Goal: Find contact information: Find contact information

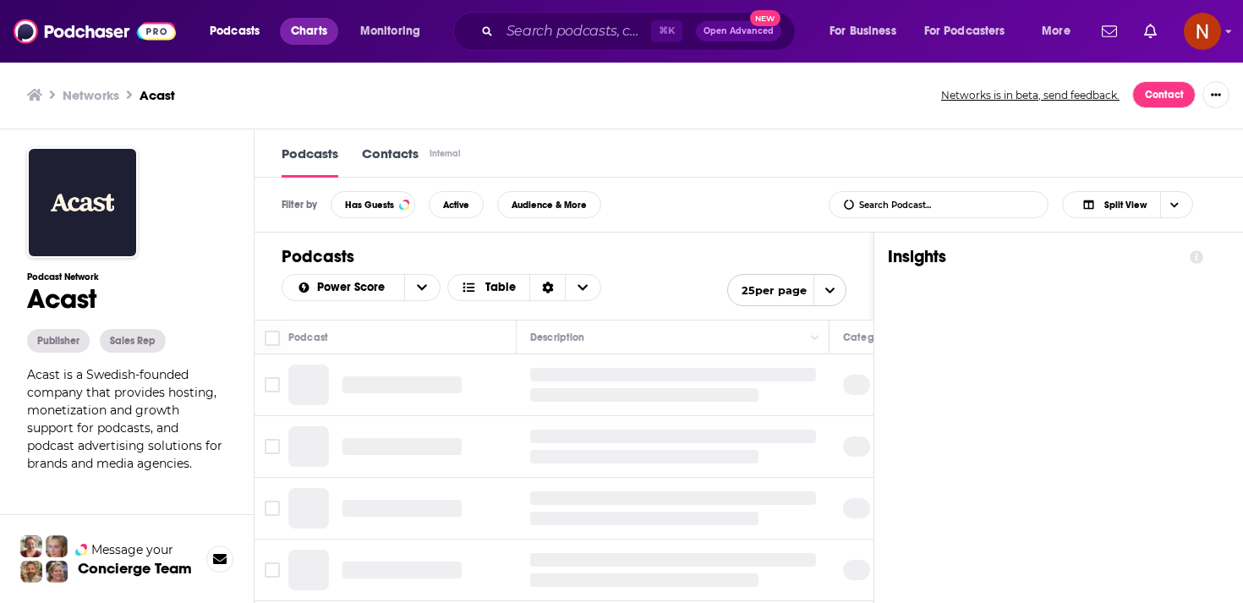
click at [319, 36] on span "Charts" at bounding box center [309, 31] width 36 height 24
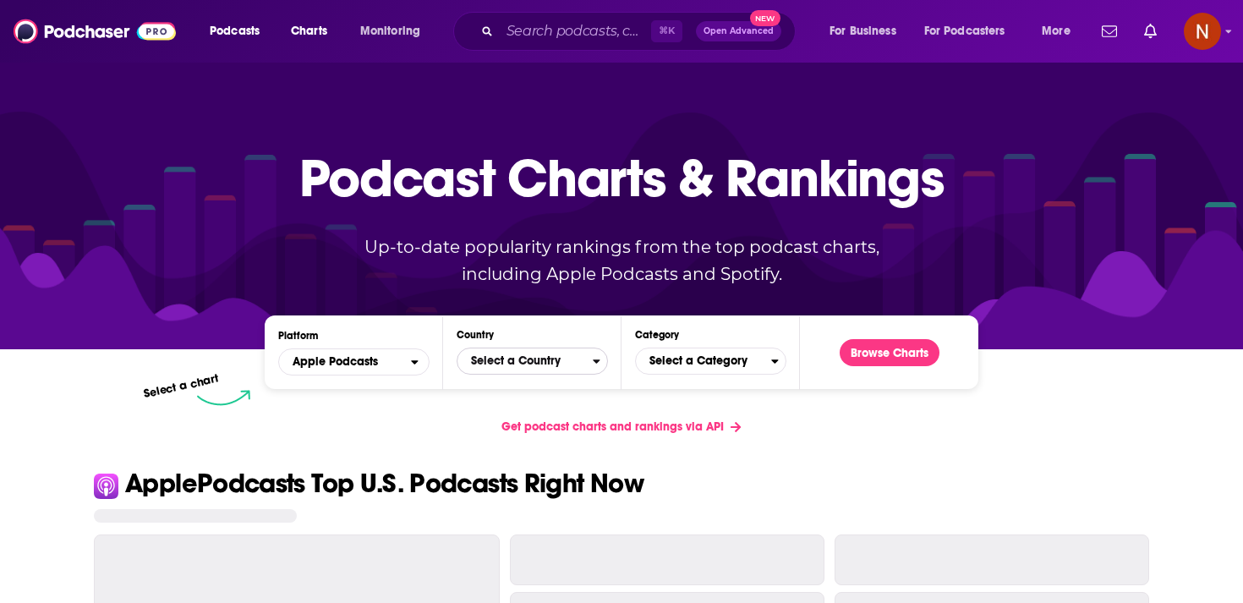
click at [581, 363] on span "Select a Country" at bounding box center [524, 361] width 135 height 29
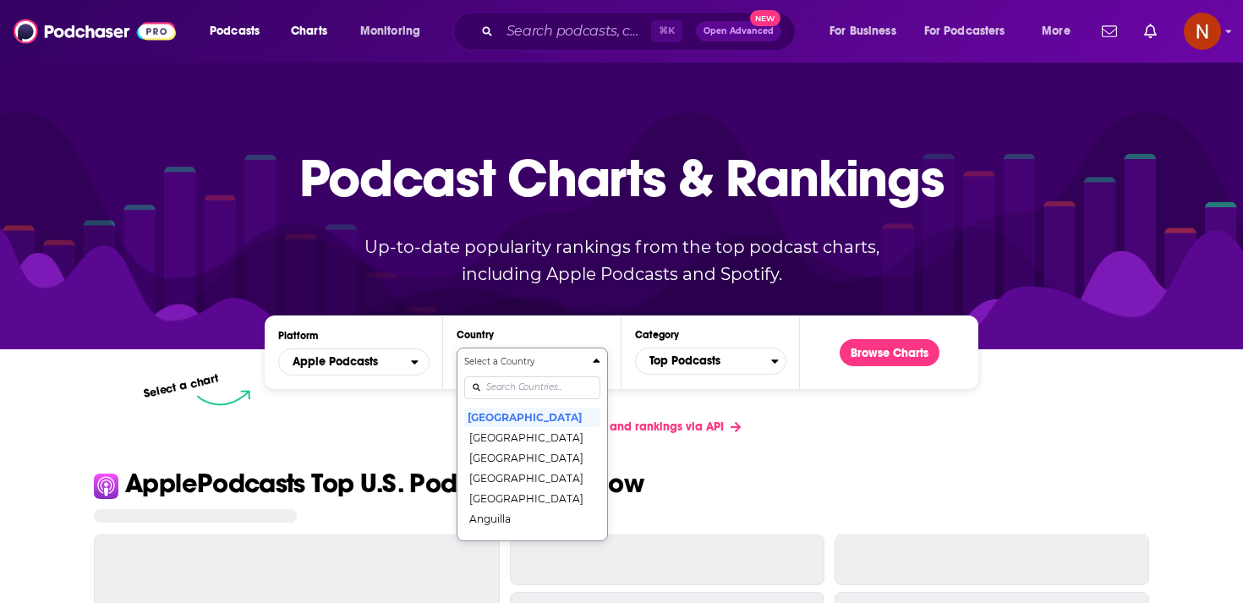
scroll to position [86, 0]
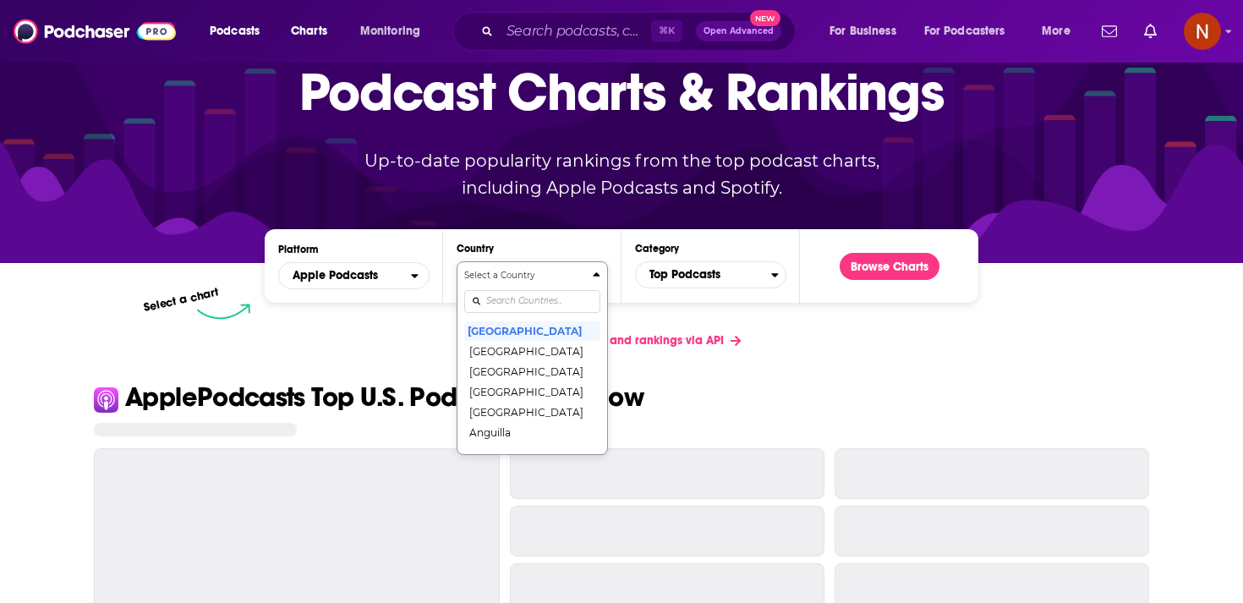
click at [577, 382] on div "Select a Country [GEOGRAPHIC_DATA] [GEOGRAPHIC_DATA] [GEOGRAPHIC_DATA] [GEOGRAP…" at bounding box center [532, 358] width 136 height 178
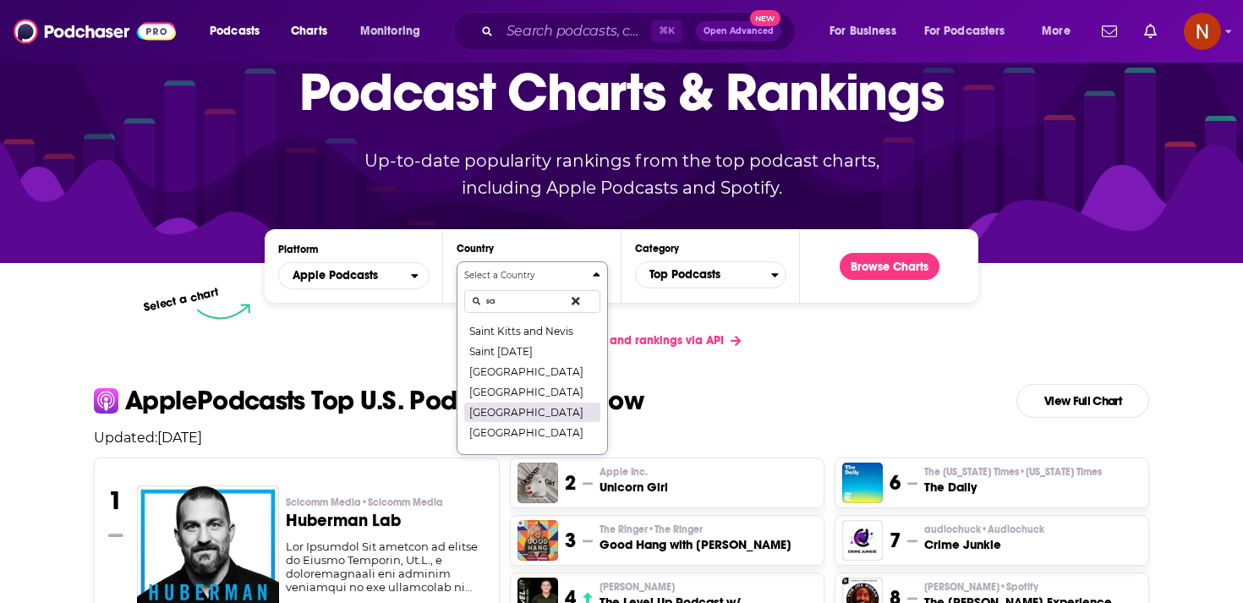
type input "sa"
click at [546, 407] on button "[GEOGRAPHIC_DATA]" at bounding box center [532, 412] width 136 height 20
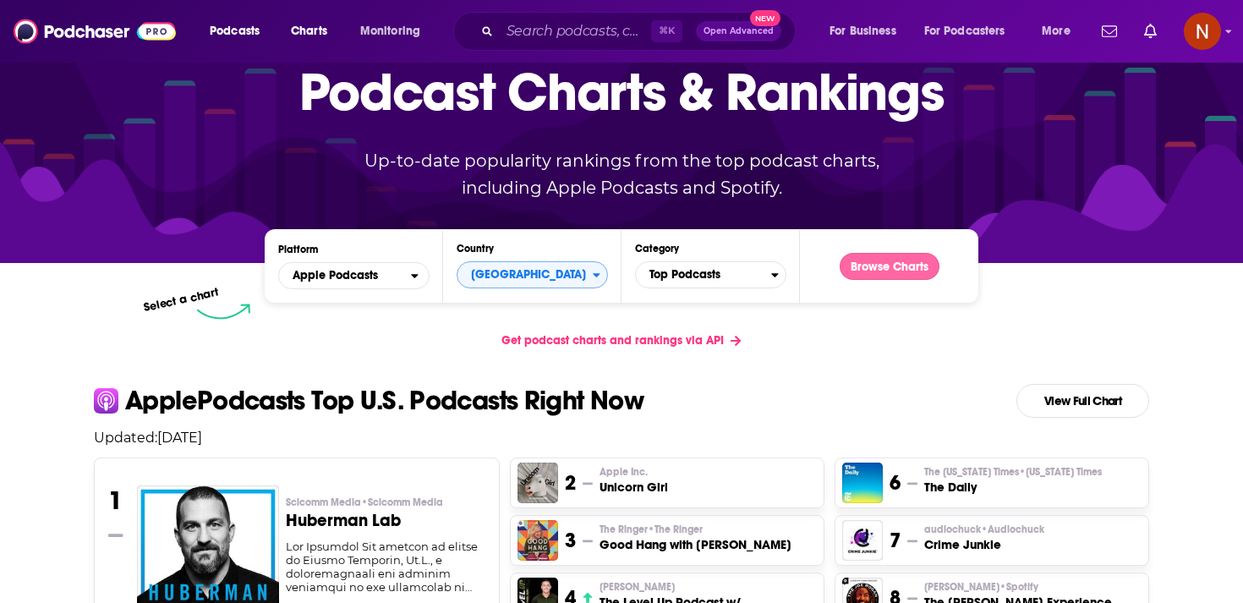
click at [896, 266] on button "Browse Charts" at bounding box center [889, 266] width 100 height 27
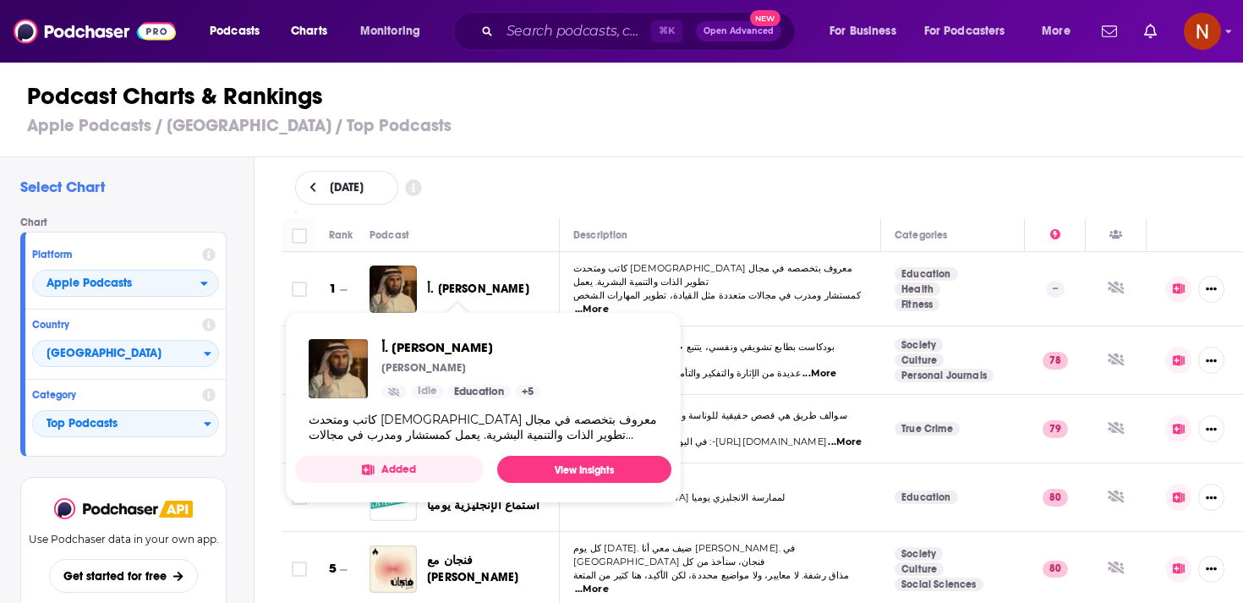
click at [448, 289] on span "أ. [PERSON_NAME]" at bounding box center [478, 288] width 102 height 14
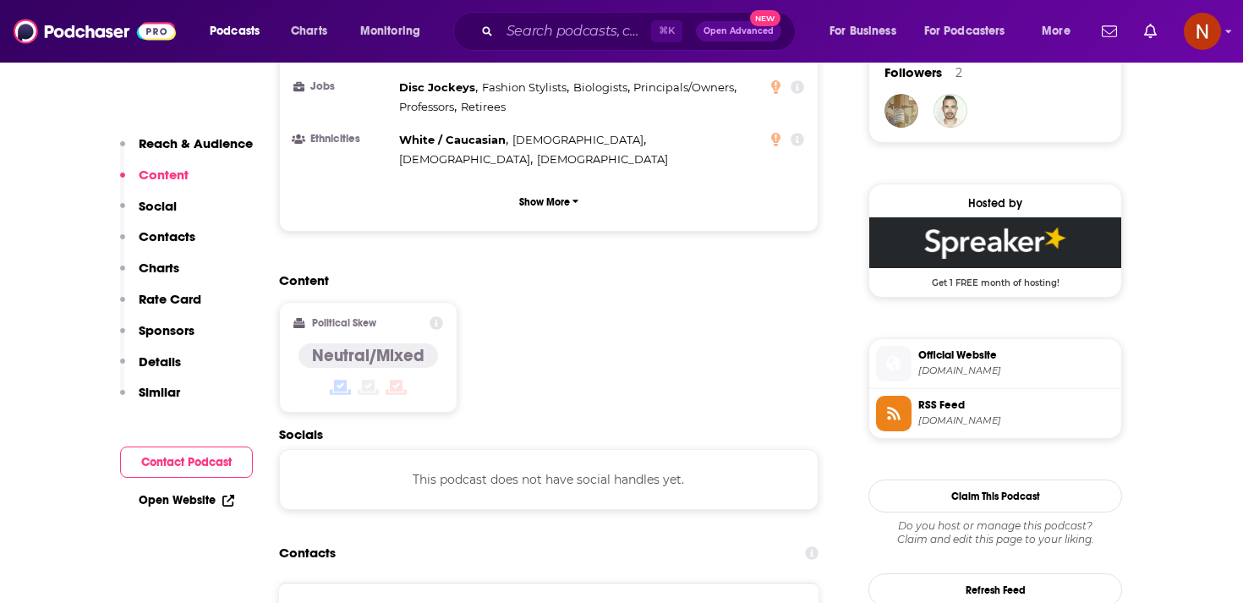
scroll to position [1253, 0]
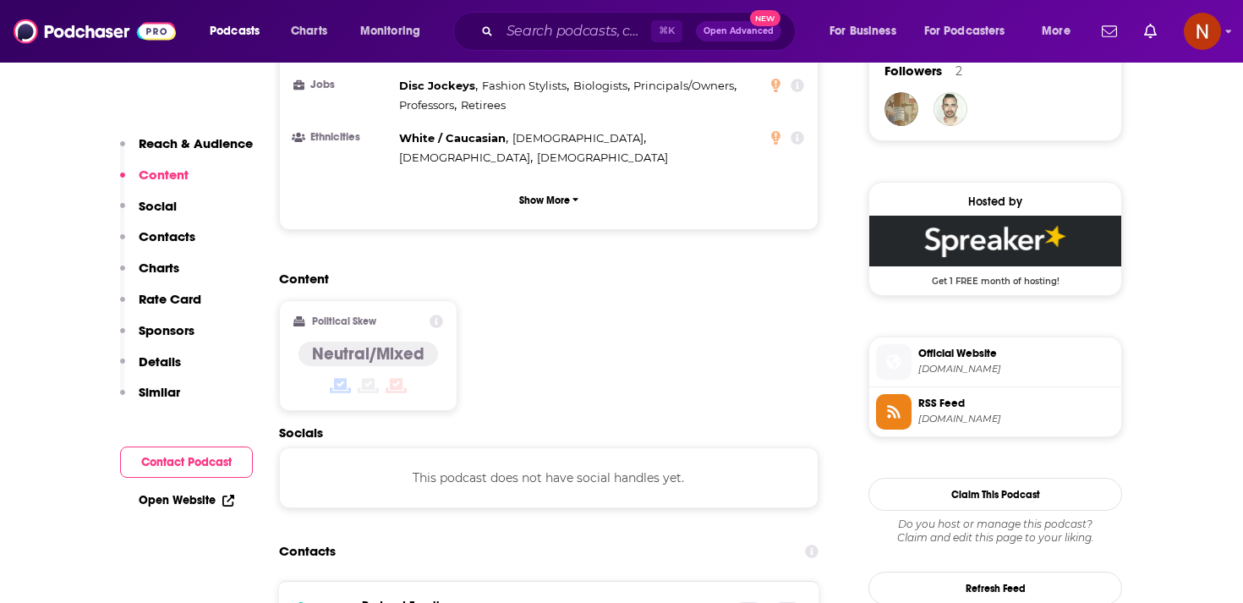
click at [959, 420] on span "[DOMAIN_NAME]" at bounding box center [1016, 418] width 196 height 13
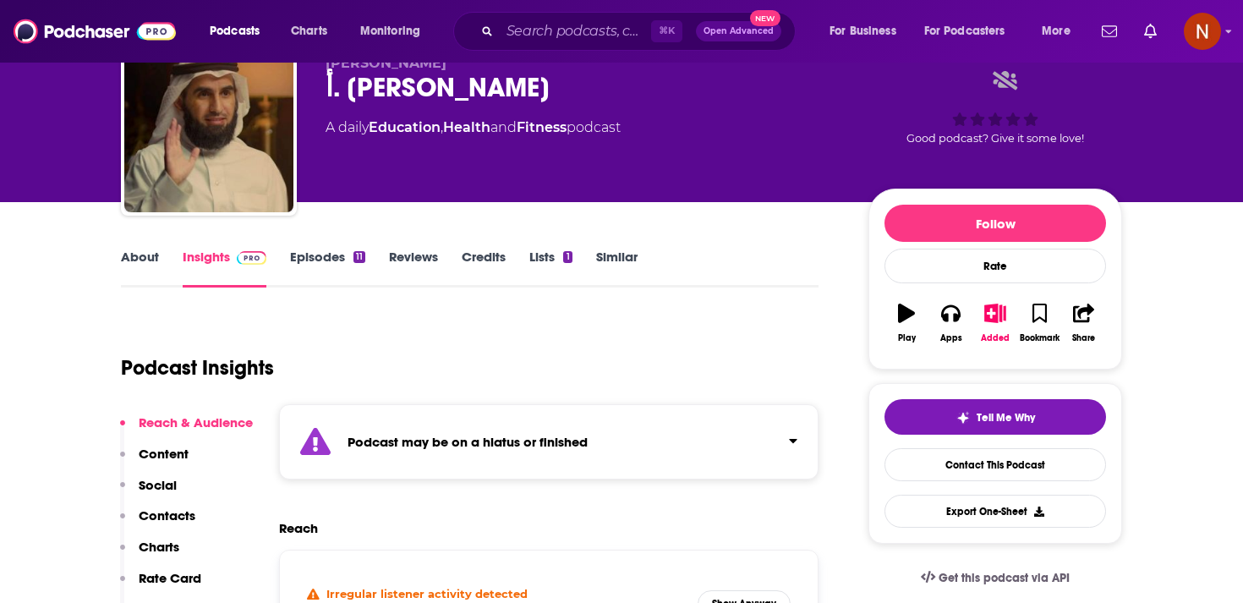
scroll to position [0, 0]
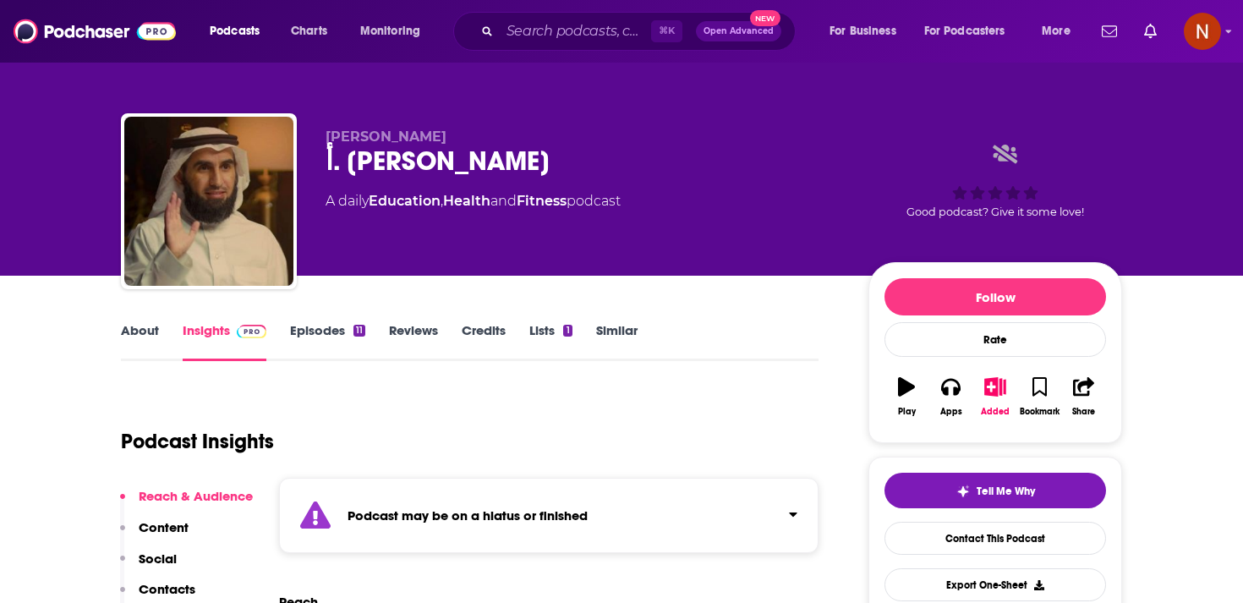
click at [416, 167] on div "أ. [PERSON_NAME]" at bounding box center [583, 161] width 516 height 33
copy div "أ. [PERSON_NAME]"
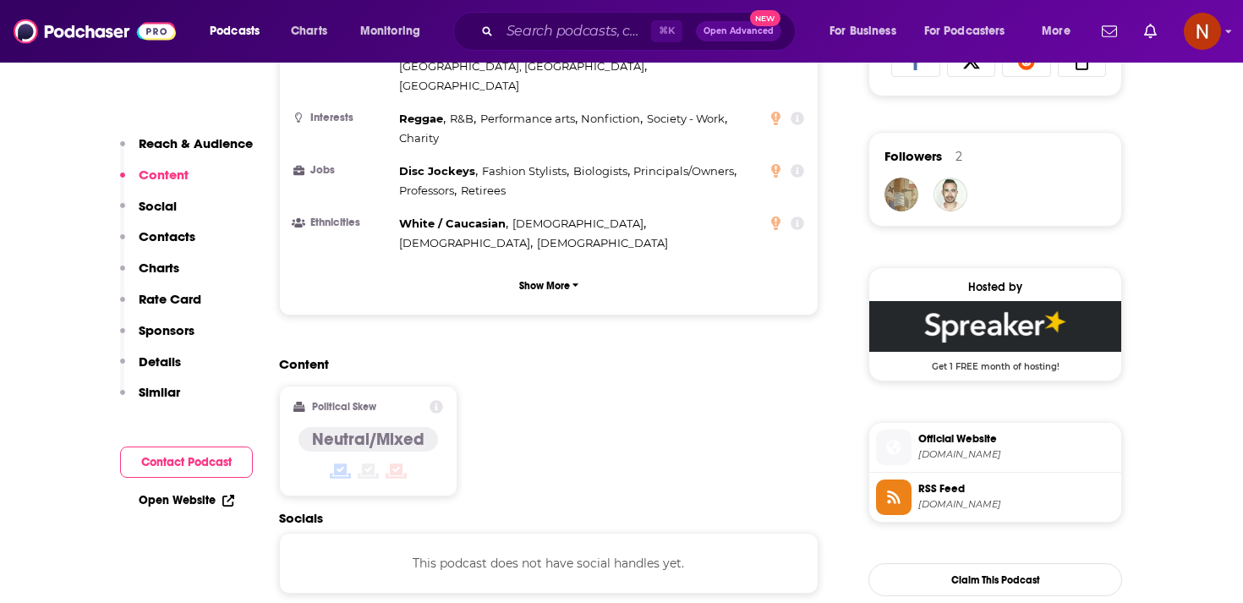
scroll to position [1228, 0]
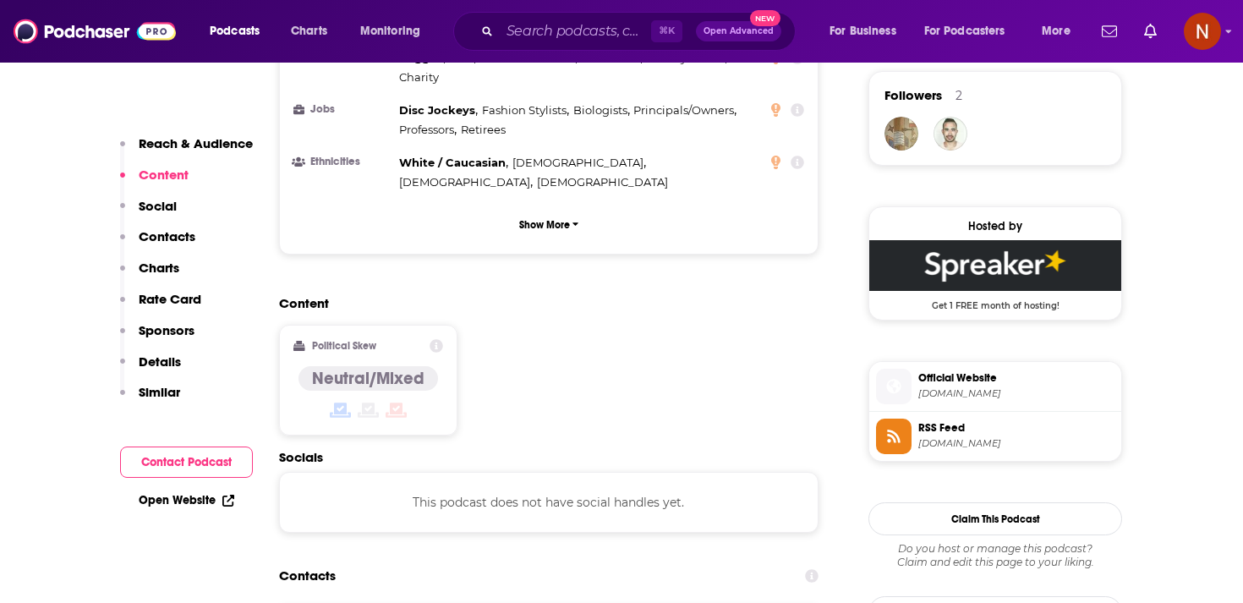
copy div "[EMAIL_ADDRESS][DOMAIN_NAME] [EMAIL_ADDRESS][DOMAIN_NAME]"
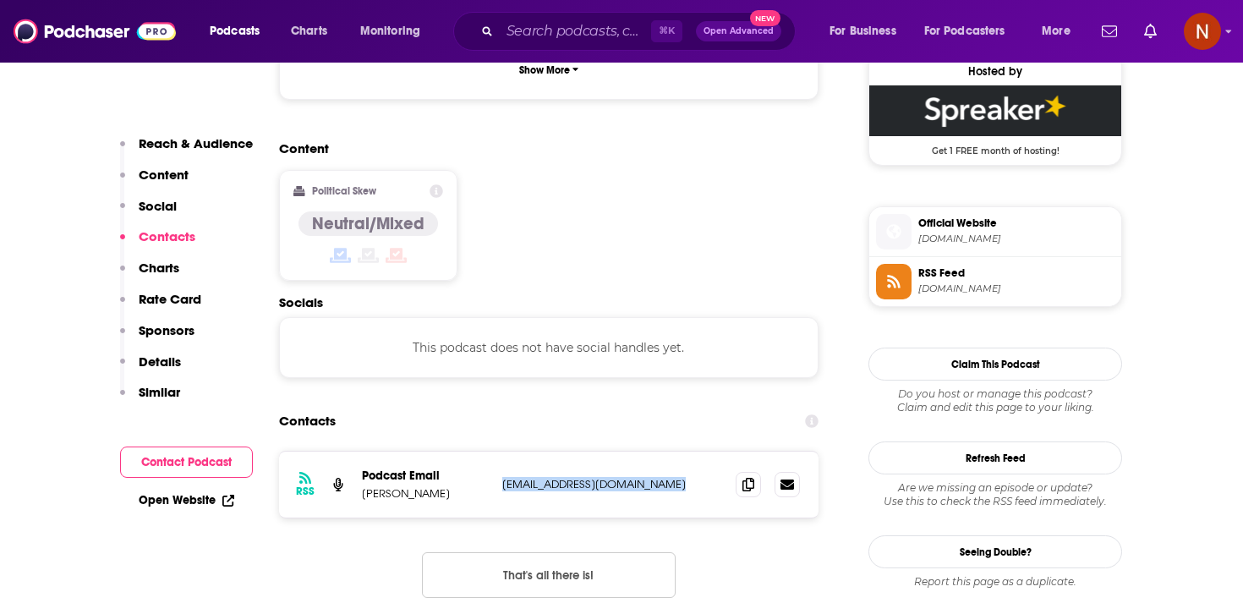
scroll to position [1388, 0]
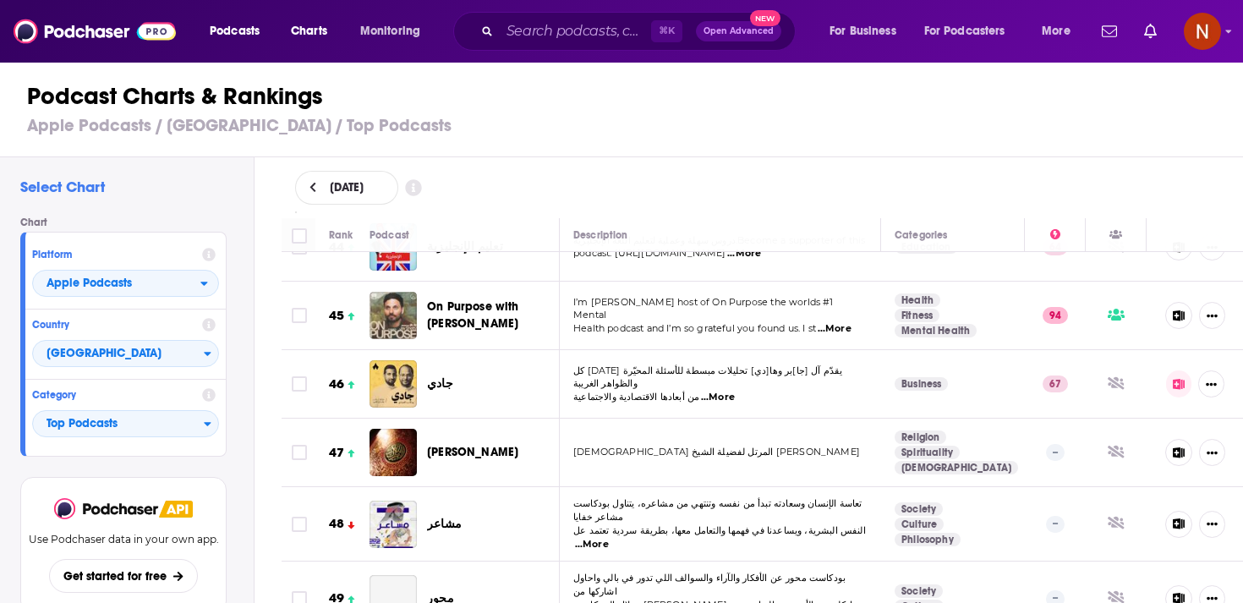
scroll to position [3122, 0]
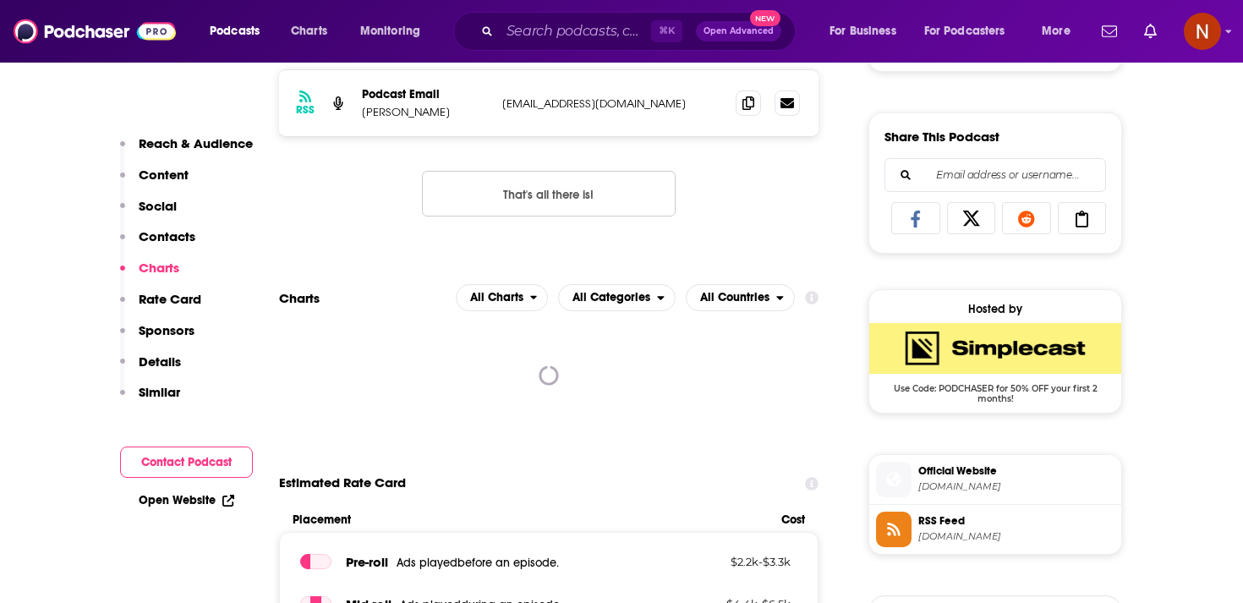
scroll to position [1012, 0]
